Goal: Task Accomplishment & Management: Manage account settings

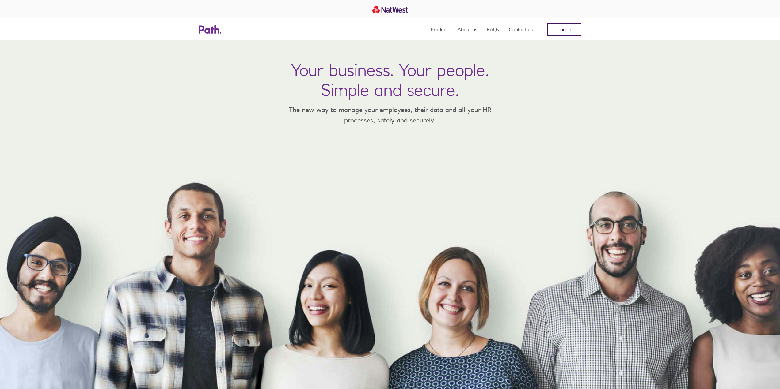
click at [559, 27] on link "Log in" at bounding box center [564, 29] width 34 height 12
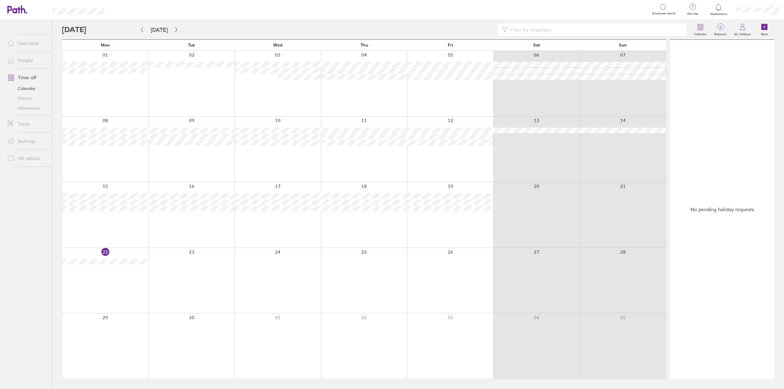
click at [724, 9] on div at bounding box center [719, 7] width 20 height 9
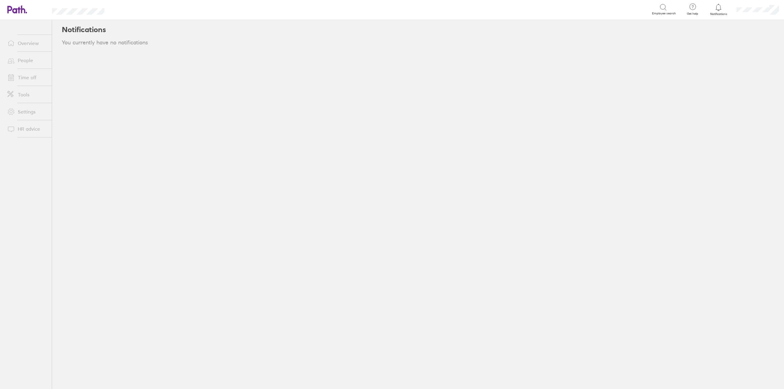
click at [17, 11] on icon at bounding box center [13, 9] width 13 height 7
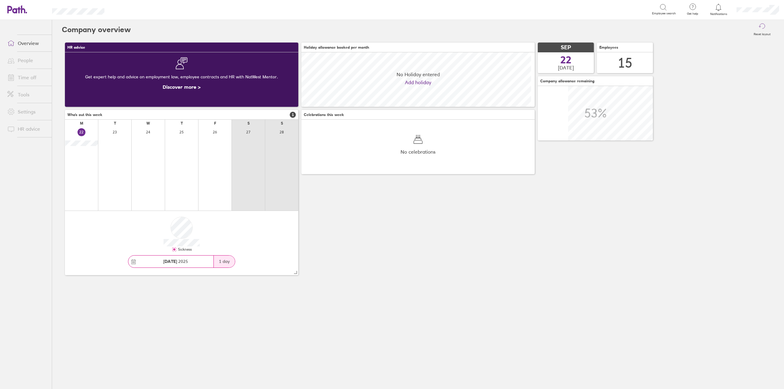
scroll to position [55, 233]
click at [24, 74] on link "Time off" at bounding box center [26, 77] width 49 height 12
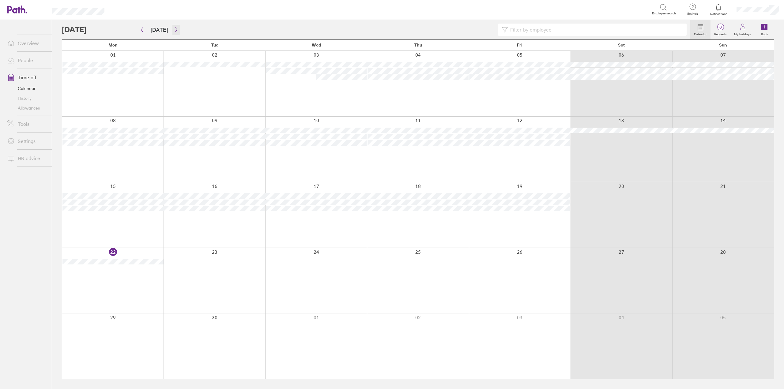
click at [174, 29] on icon "button" at bounding box center [176, 29] width 5 height 5
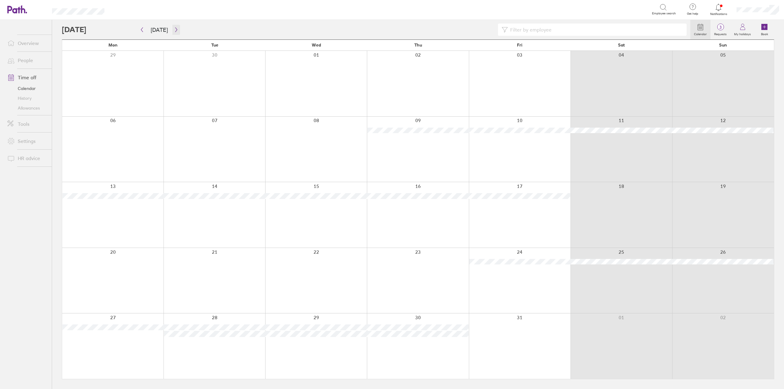
click at [174, 29] on icon "button" at bounding box center [176, 29] width 5 height 5
click at [174, 28] on icon "button" at bounding box center [176, 29] width 5 height 5
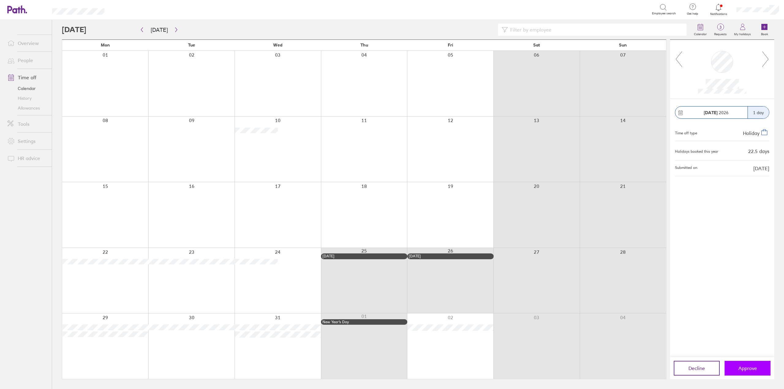
click at [740, 368] on span "Approve" at bounding box center [748, 369] width 19 height 6
click at [750, 369] on span "Approve" at bounding box center [748, 369] width 19 height 6
click at [142, 30] on icon "button" at bounding box center [142, 29] width 5 height 5
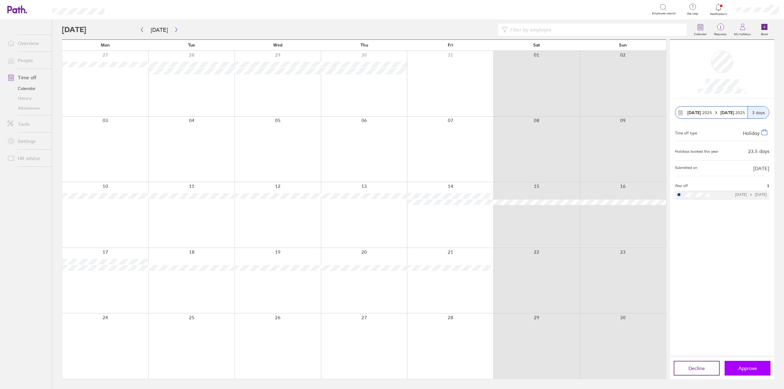
click at [744, 368] on span "Approve" at bounding box center [748, 369] width 19 height 6
